Goal: Use online tool/utility: Utilize a website feature to perform a specific function

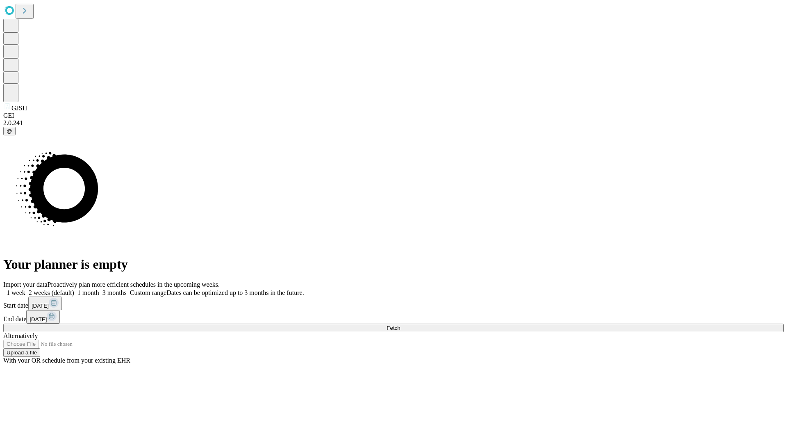
click at [400, 325] on span "Fetch" at bounding box center [393, 328] width 14 height 6
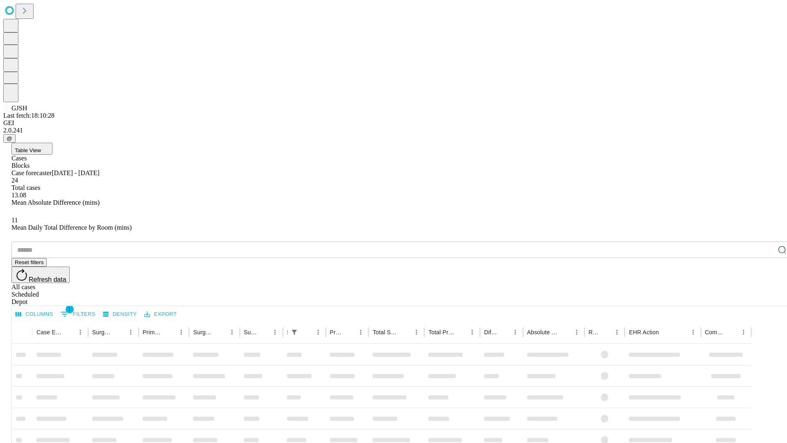
click at [41, 147] on span "Table View" at bounding box center [28, 150] width 26 height 6
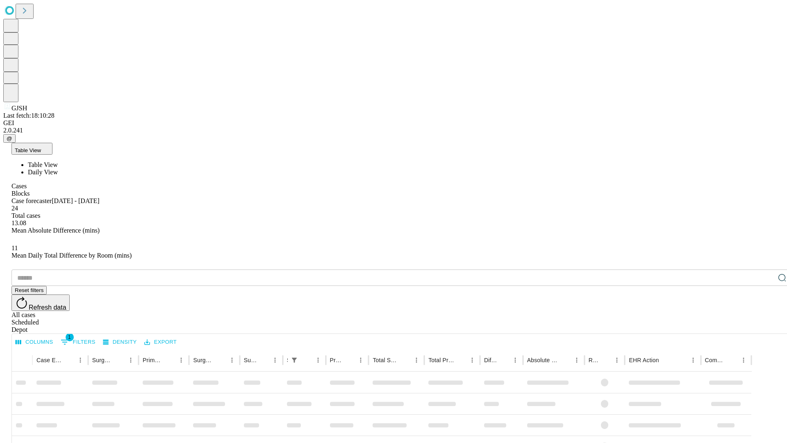
click at [58, 168] on span "Daily View" at bounding box center [43, 171] width 30 height 7
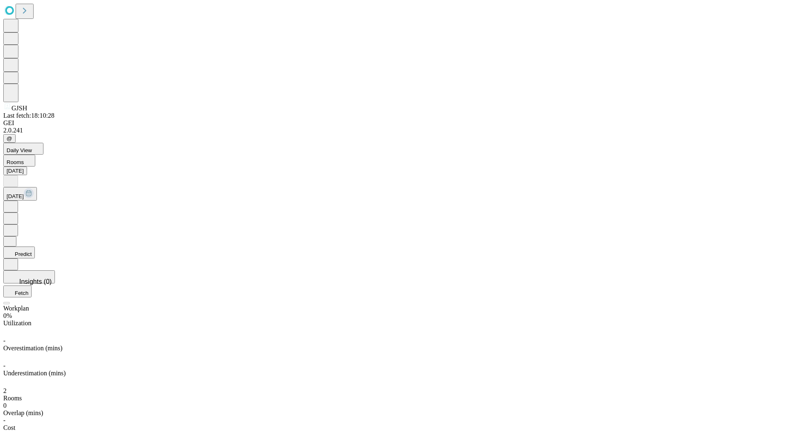
click at [35, 246] on button "Predict" at bounding box center [19, 252] width 32 height 12
